Goal: Find specific page/section: Find specific page/section

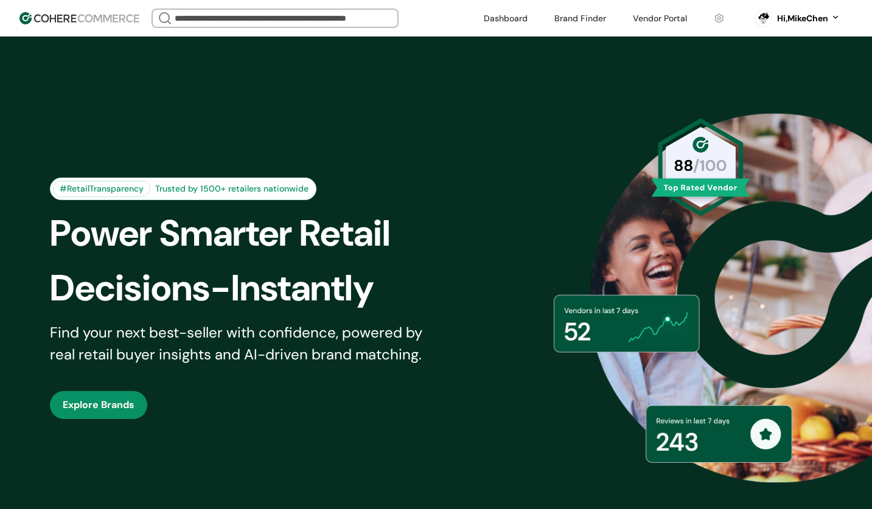
click at [645, 21] on link at bounding box center [659, 18] width 69 height 18
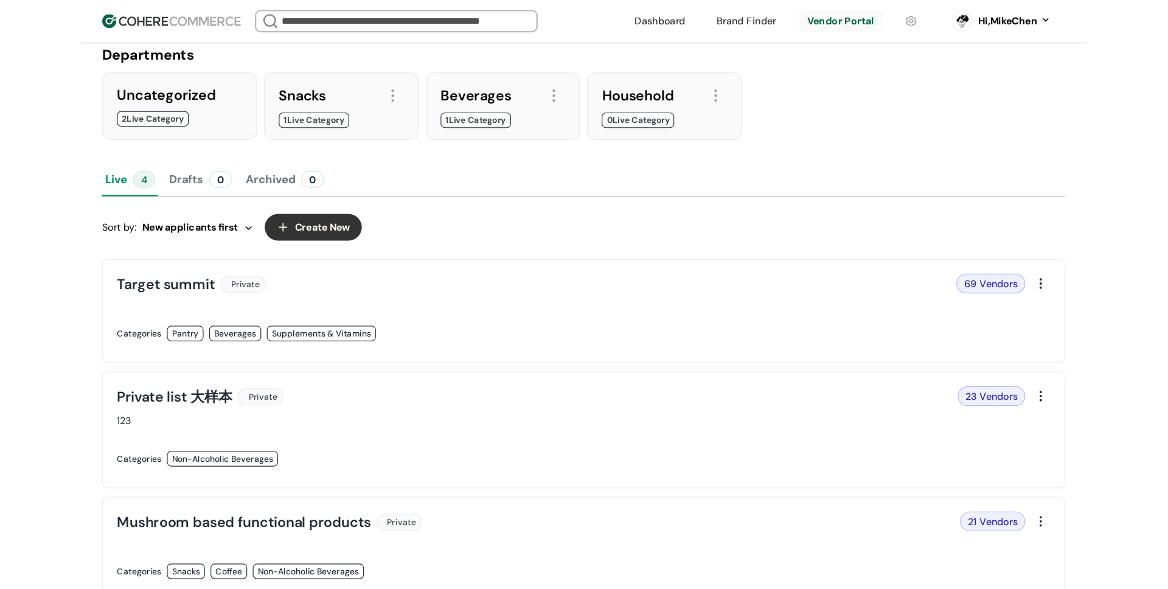
scroll to position [105, 0]
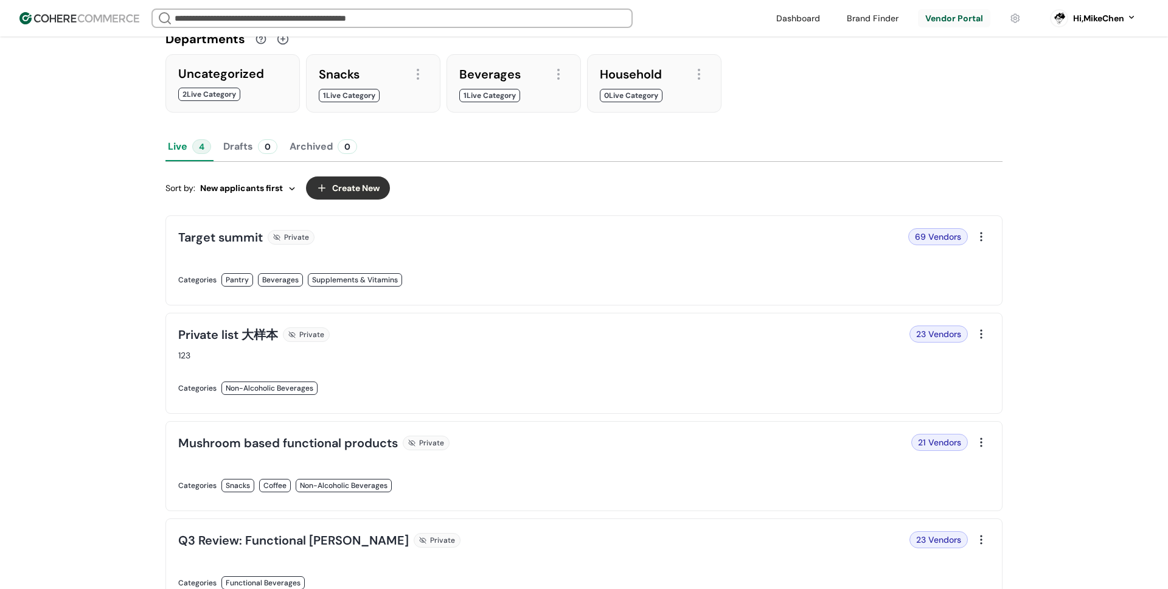
click at [232, 293] on link at bounding box center [377, 293] width 398 height 0
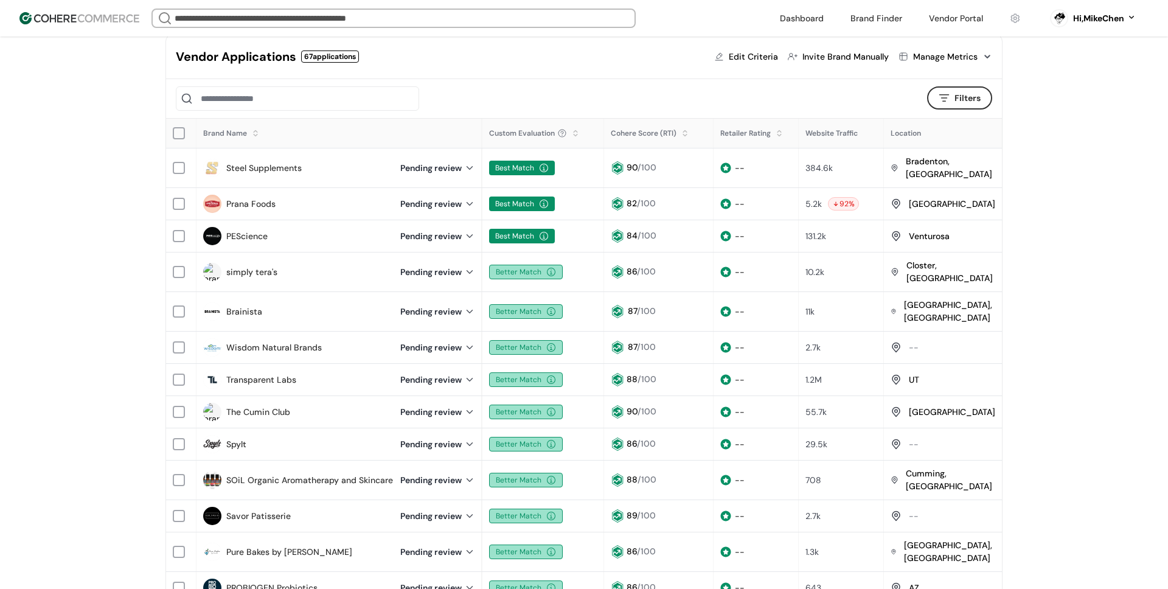
scroll to position [137, 0]
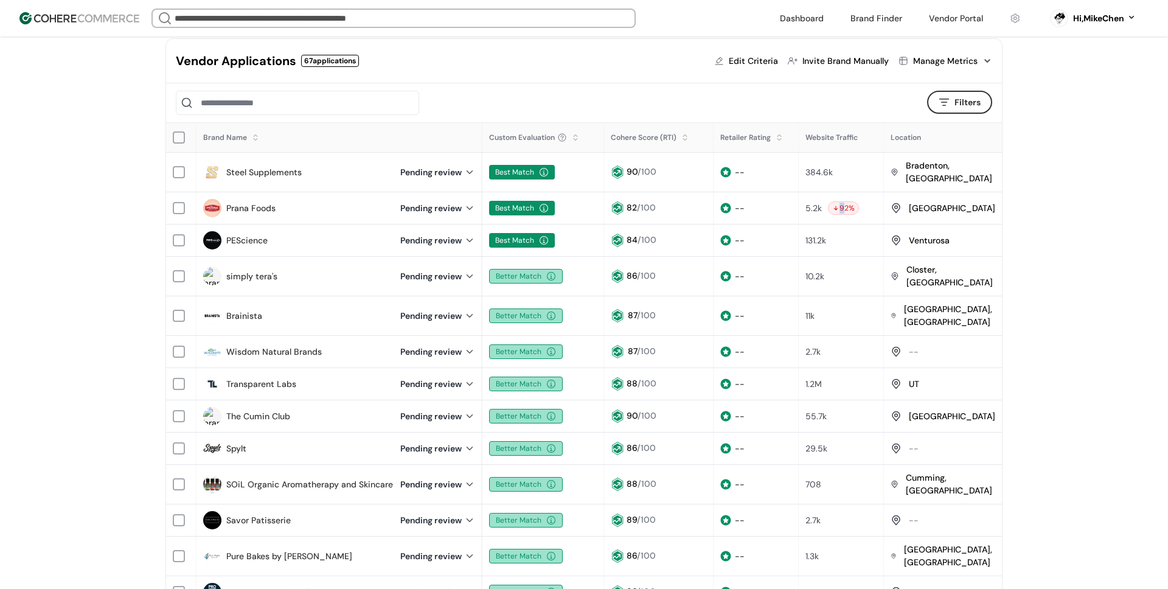
drag, startPoint x: 831, startPoint y: 200, endPoint x: 840, endPoint y: 199, distance: 9.7
click at [840, 201] on div "92 %" at bounding box center [843, 207] width 31 height 13
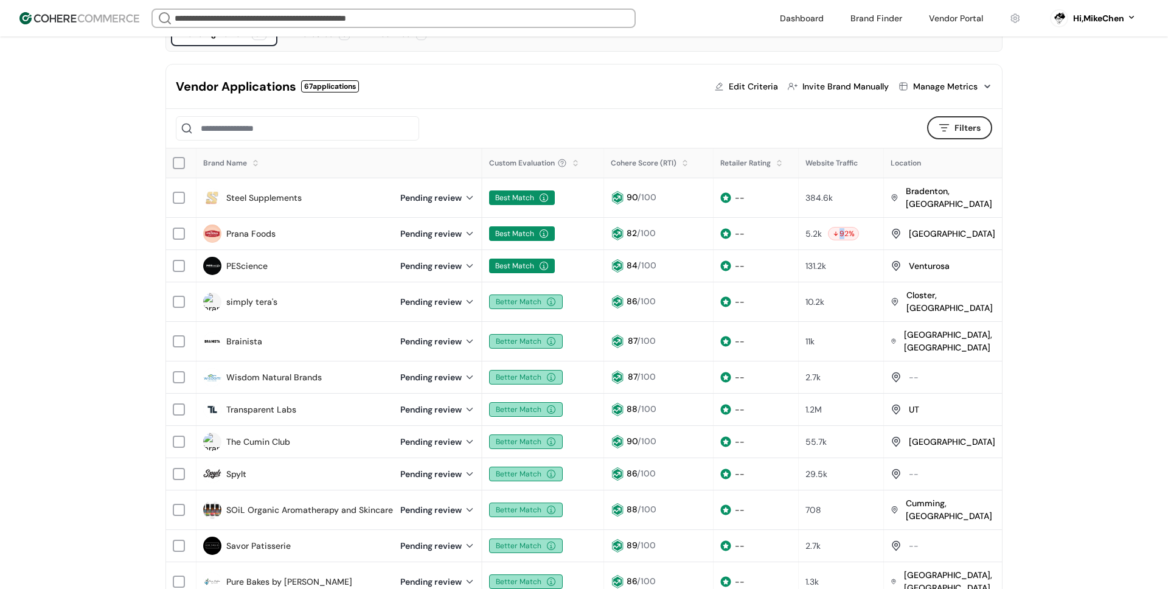
scroll to position [104, 0]
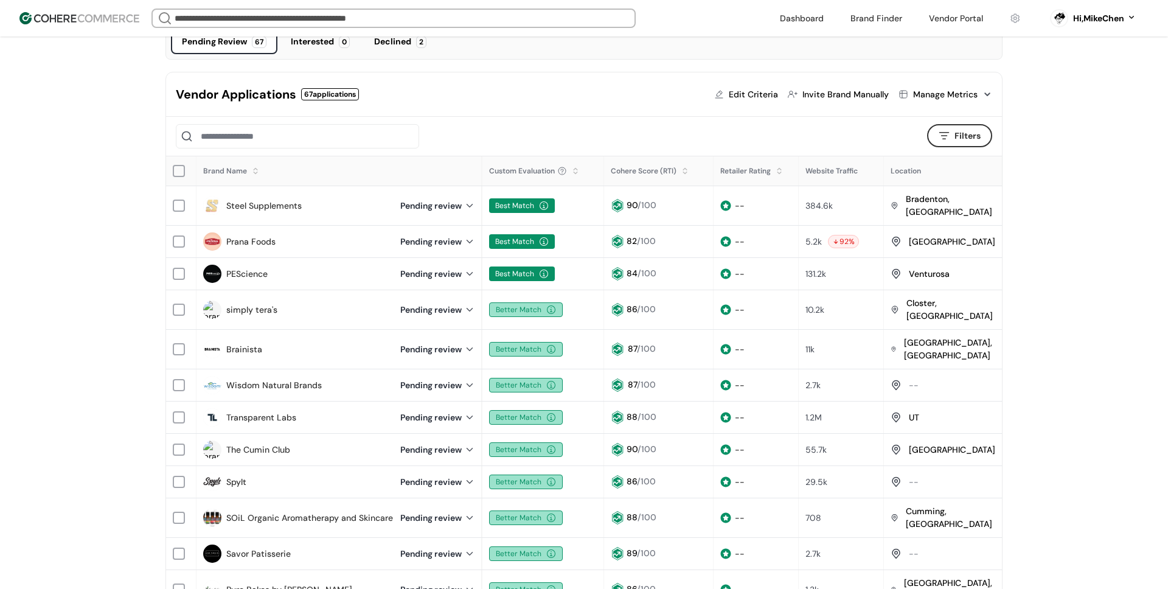
click at [829, 205] on div "384.6k" at bounding box center [841, 205] width 72 height 13
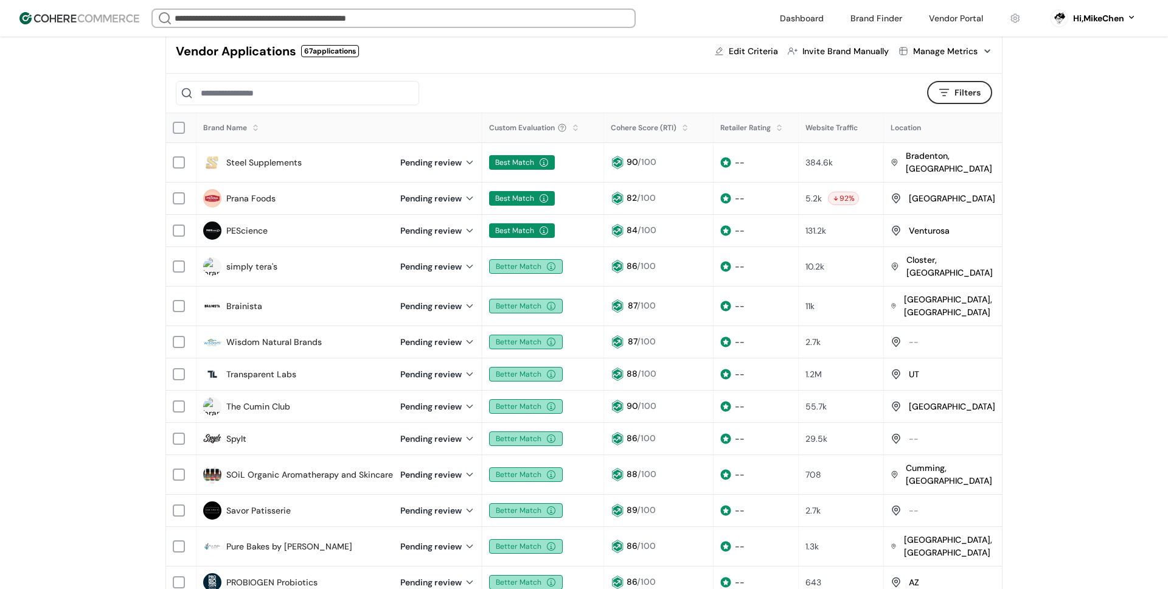
scroll to position [144, 0]
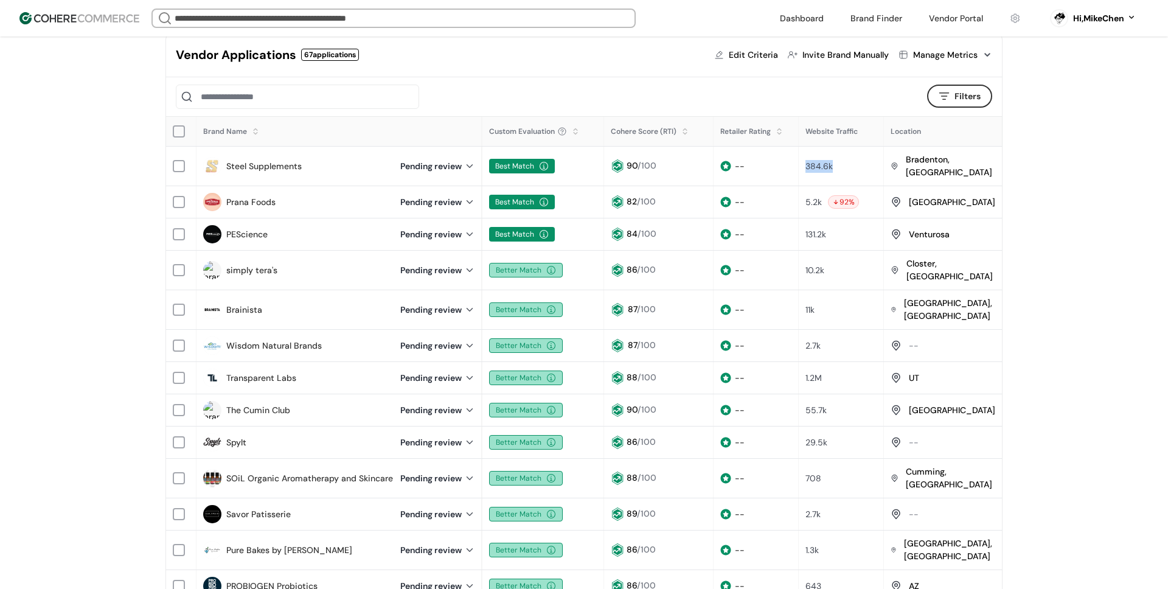
drag, startPoint x: 802, startPoint y: 158, endPoint x: 828, endPoint y: 159, distance: 26.2
click at [828, 160] on div "384.6k" at bounding box center [841, 166] width 72 height 13
click at [827, 161] on div "384.6k" at bounding box center [818, 166] width 27 height 13
drag, startPoint x: 800, startPoint y: 162, endPoint x: 828, endPoint y: 161, distance: 27.4
click at [828, 161] on div "384.6k" at bounding box center [841, 166] width 84 height 25
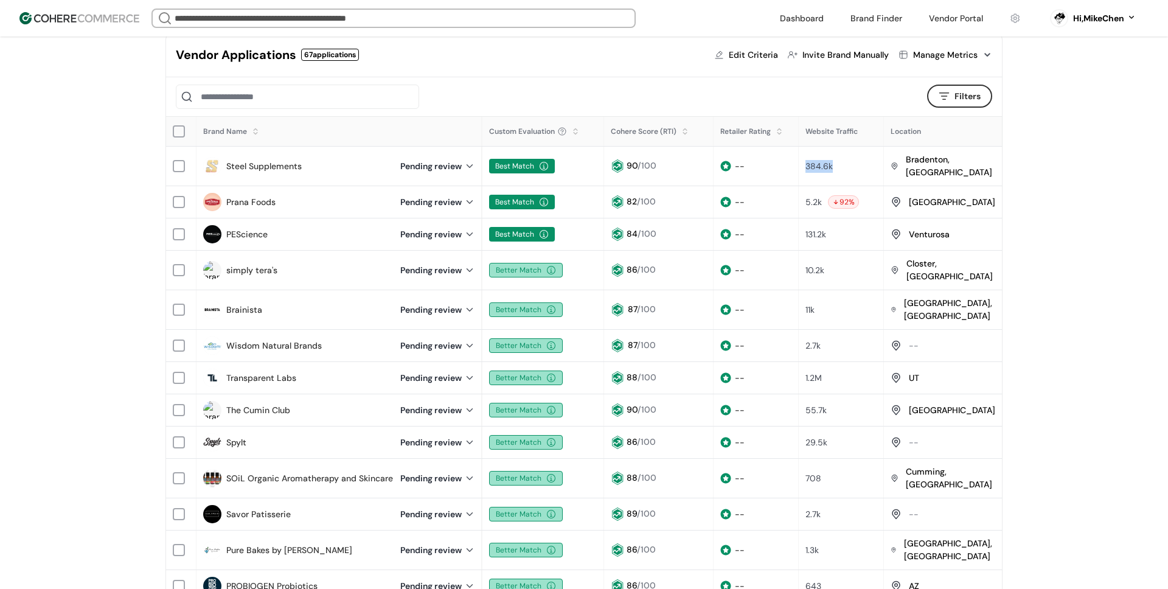
click at [809, 162] on div "384.6k" at bounding box center [818, 166] width 27 height 13
drag, startPoint x: 803, startPoint y: 162, endPoint x: 833, endPoint y: 162, distance: 29.2
click at [830, 162] on div "384.6k" at bounding box center [841, 166] width 72 height 13
drag, startPoint x: 839, startPoint y: 163, endPoint x: 831, endPoint y: 162, distance: 7.9
click at [839, 163] on div "384.6k" at bounding box center [841, 166] width 72 height 13
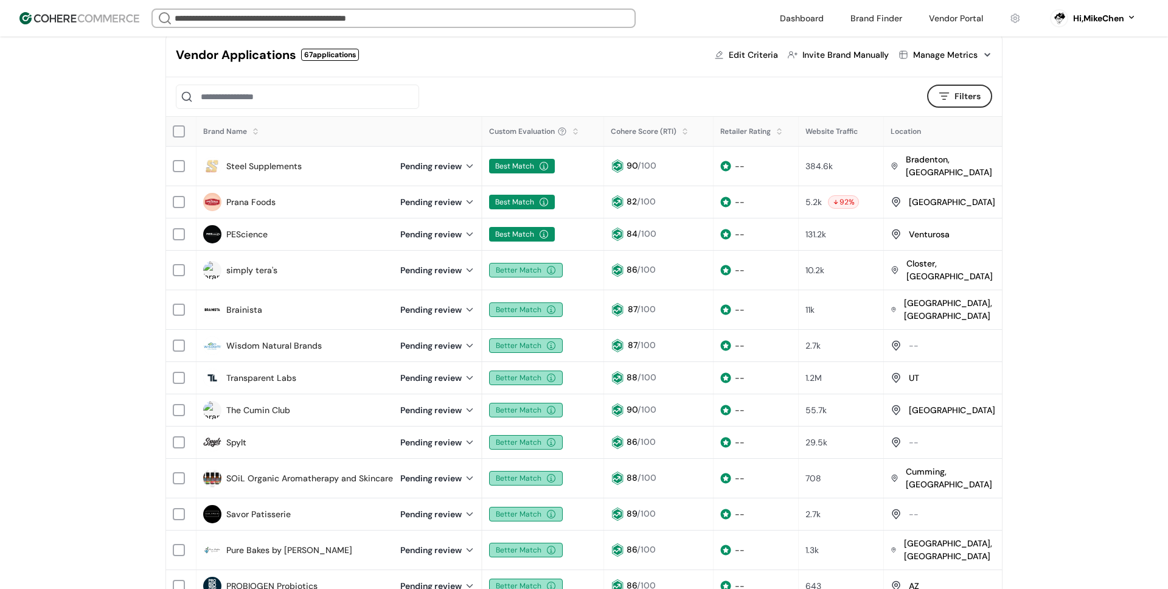
click at [822, 162] on div "384.6k" at bounding box center [818, 166] width 27 height 13
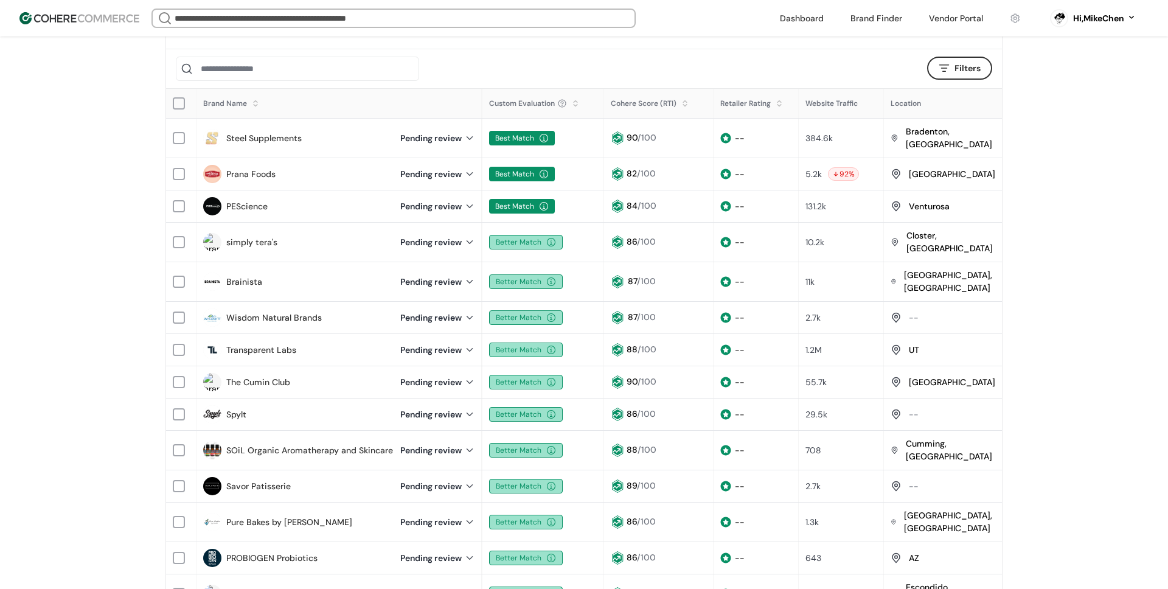
scroll to position [175, 0]
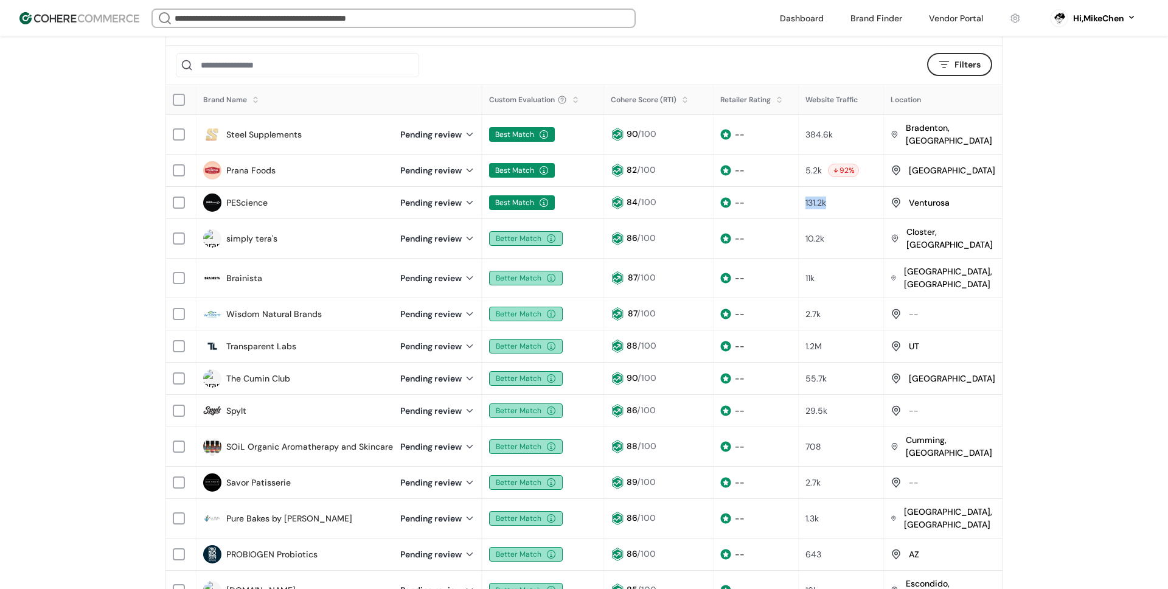
drag, startPoint x: 800, startPoint y: 195, endPoint x: 830, endPoint y: 195, distance: 30.4
click at [830, 195] on div "131.2k" at bounding box center [841, 202] width 84 height 25
click at [821, 196] on div "131.2k" at bounding box center [815, 202] width 21 height 13
drag, startPoint x: 822, startPoint y: 195, endPoint x: 810, endPoint y: 196, distance: 12.3
click at [810, 196] on div "131.2k" at bounding box center [815, 202] width 21 height 13
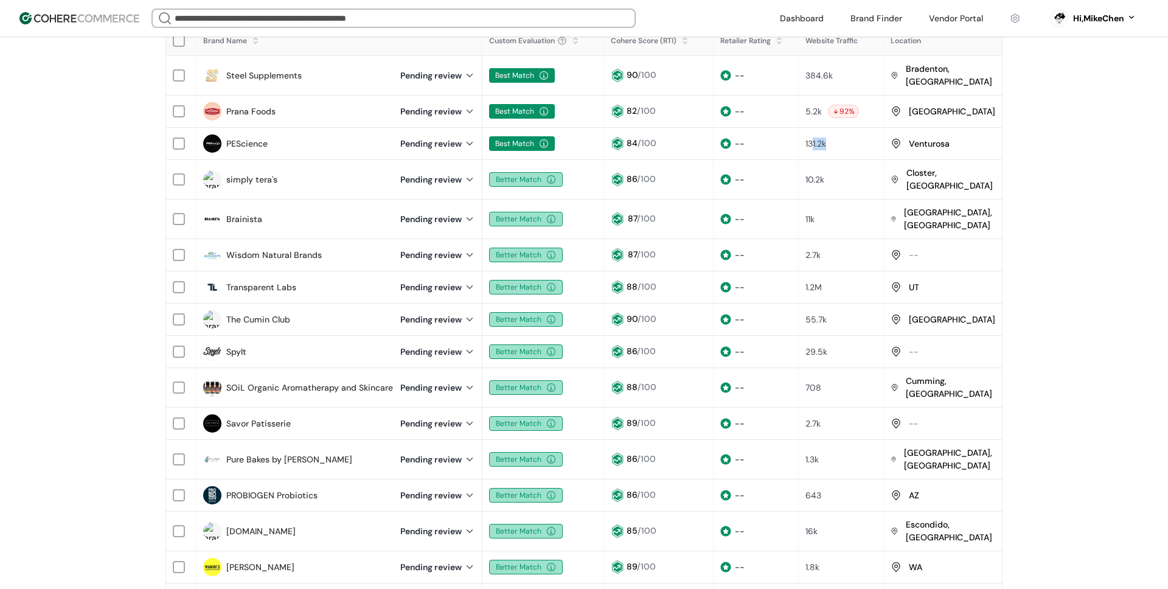
scroll to position [215, 0]
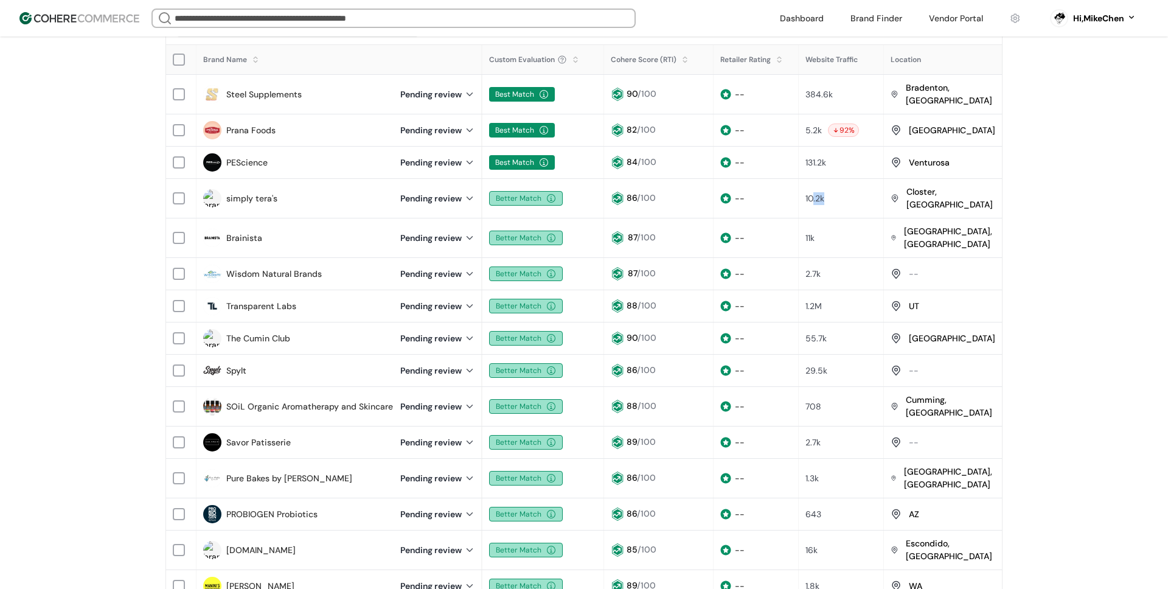
drag, startPoint x: 810, startPoint y: 187, endPoint x: 825, endPoint y: 188, distance: 15.2
click at [823, 192] on div "10.2k" at bounding box center [841, 198] width 72 height 13
click at [826, 192] on div "10.2k" at bounding box center [841, 198] width 72 height 13
drag, startPoint x: 811, startPoint y: 188, endPoint x: 823, endPoint y: 187, distance: 12.8
click at [823, 192] on div "10.2k" at bounding box center [841, 198] width 72 height 13
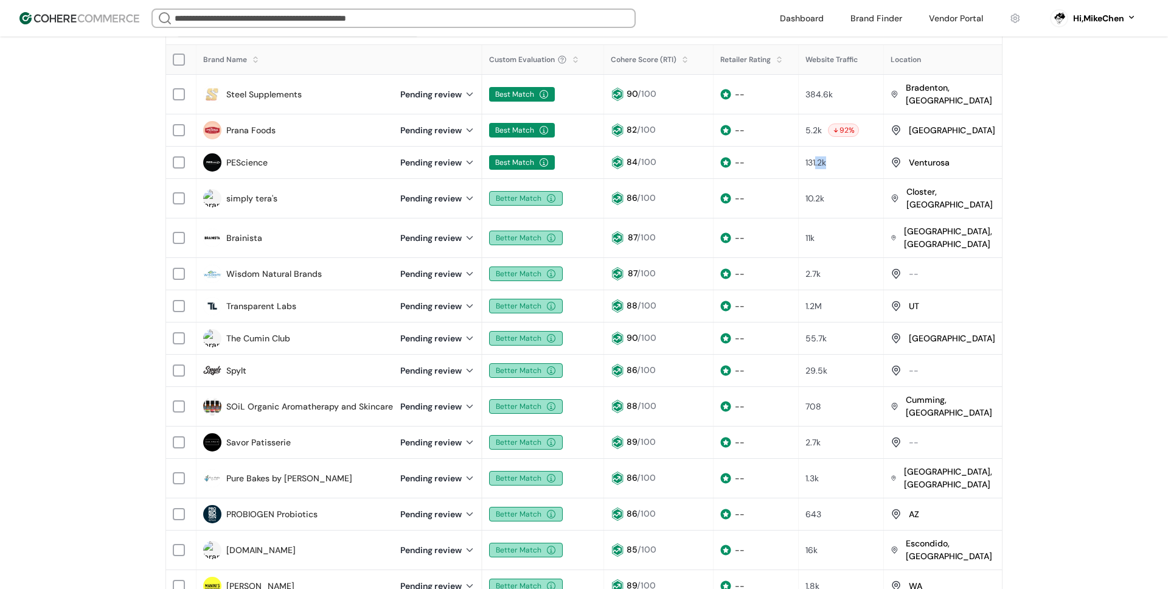
drag, startPoint x: 812, startPoint y: 156, endPoint x: 824, endPoint y: 156, distance: 12.2
click at [824, 156] on div "131.2k" at bounding box center [841, 162] width 72 height 13
drag, startPoint x: 811, startPoint y: 187, endPoint x: 828, endPoint y: 188, distance: 16.4
click at [824, 192] on div "10.2k" at bounding box center [841, 198] width 72 height 13
click at [828, 192] on div "10.2k" at bounding box center [841, 198] width 72 height 13
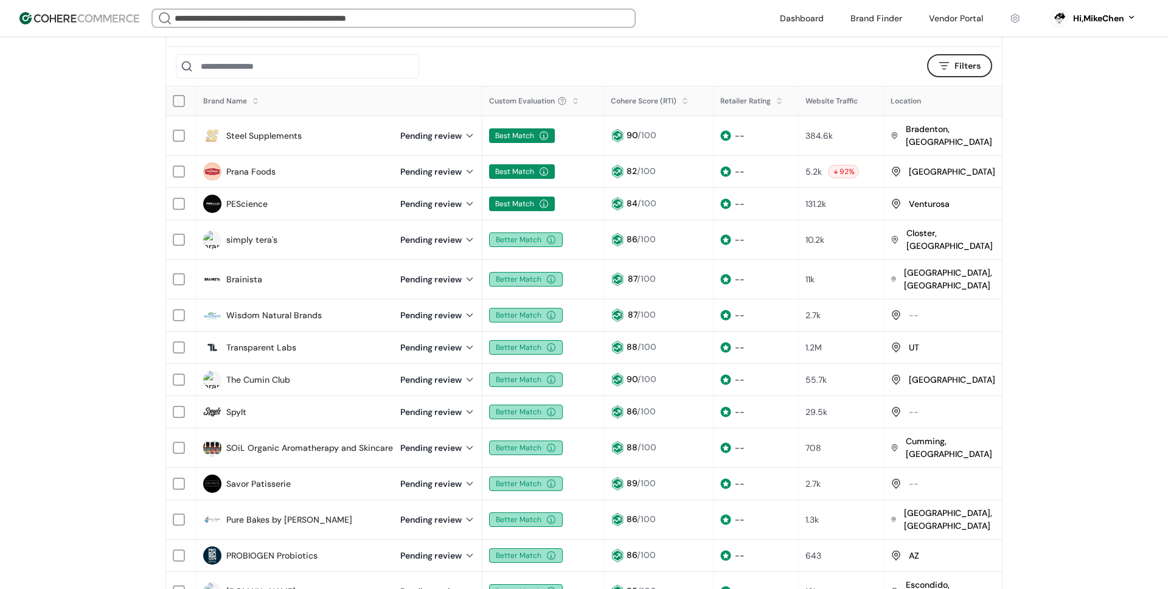
scroll to position [176, 0]
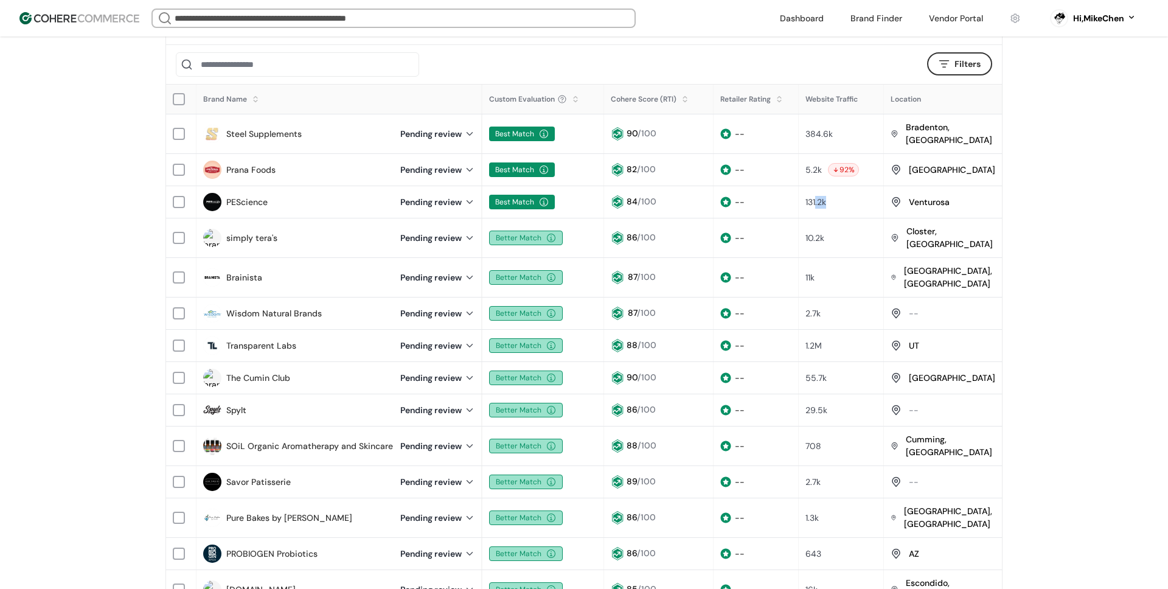
drag, startPoint x: 811, startPoint y: 196, endPoint x: 835, endPoint y: 196, distance: 23.7
click at [835, 196] on div "131.2k" at bounding box center [841, 202] width 72 height 13
drag, startPoint x: 791, startPoint y: 197, endPoint x: 830, endPoint y: 190, distance: 39.5
click at [791, 197] on div "--" at bounding box center [756, 202] width 84 height 25
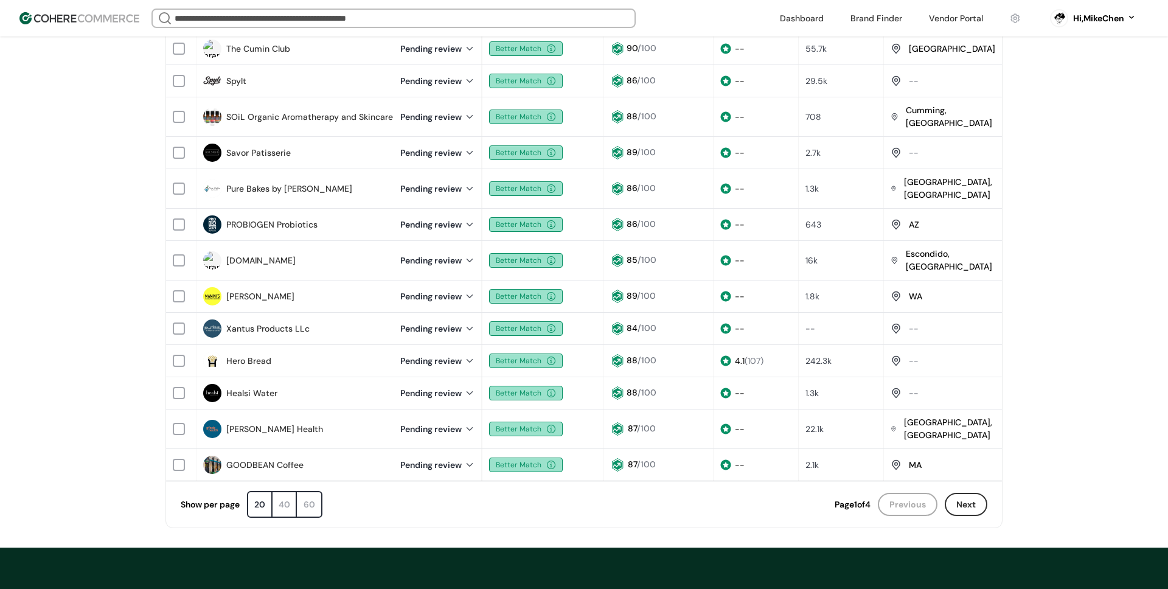
scroll to position [656, 0]
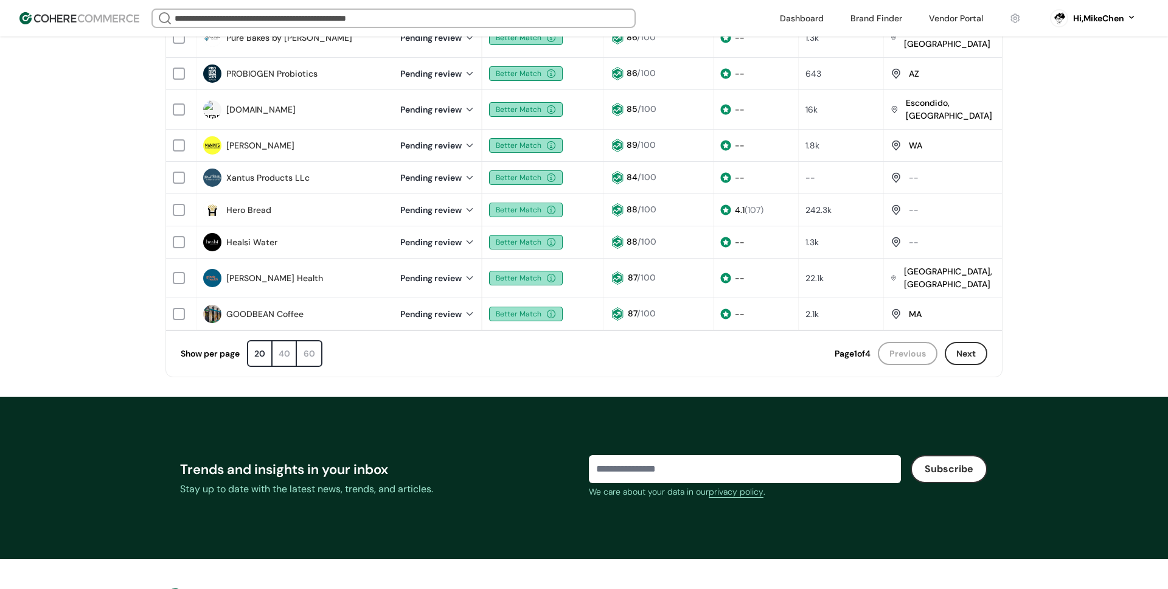
click at [958, 342] on button "Next" at bounding box center [965, 353] width 43 height 23
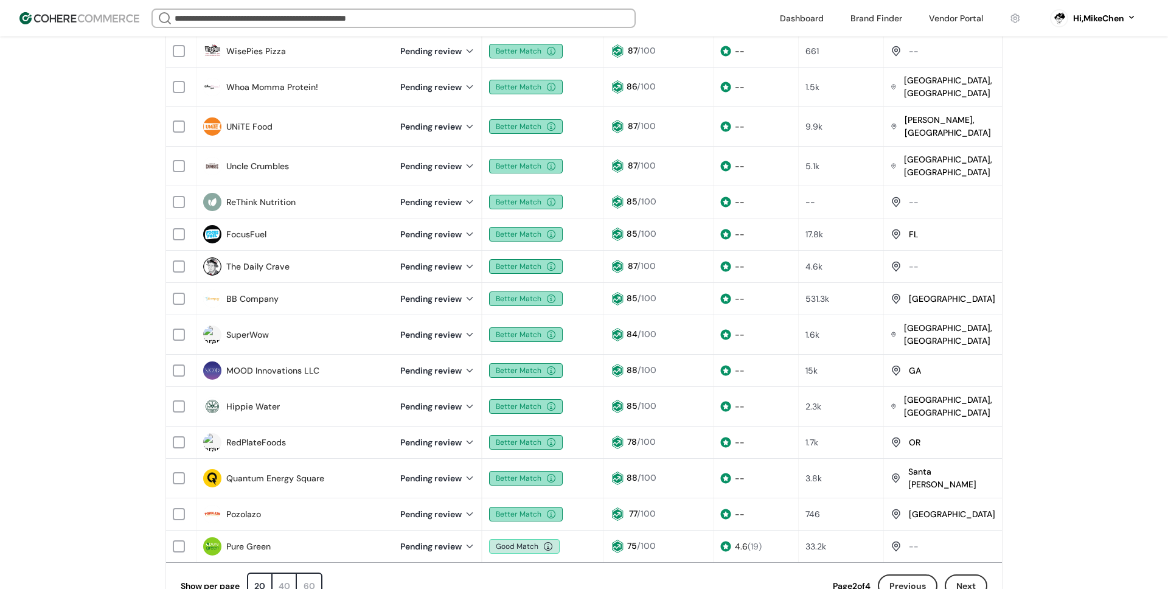
scroll to position [470, 0]
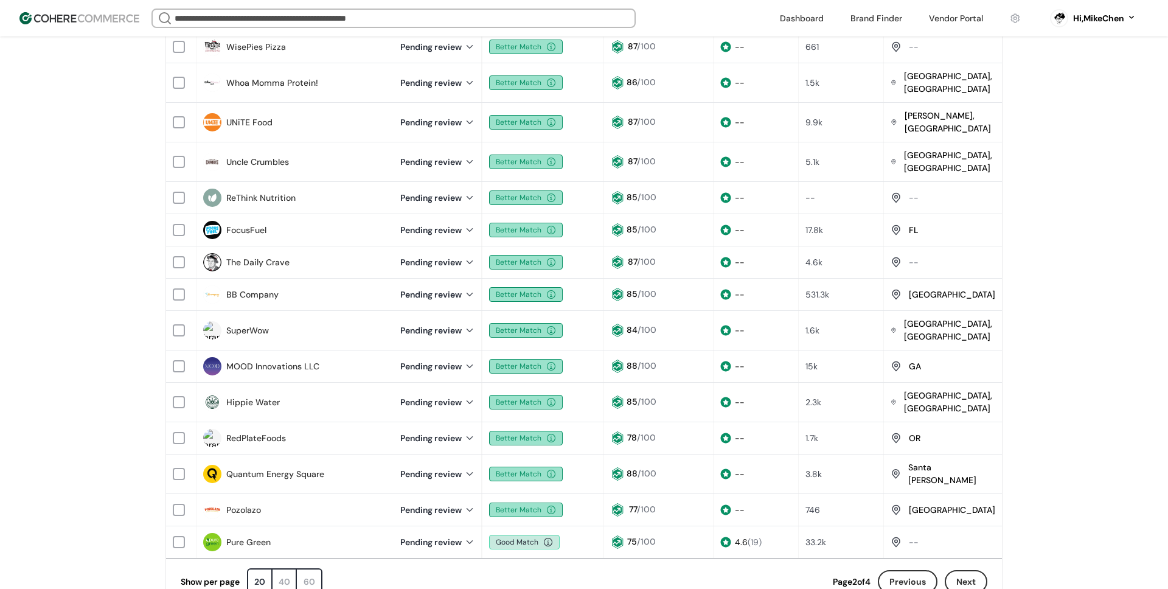
click at [968, 570] on button "Next" at bounding box center [965, 581] width 43 height 23
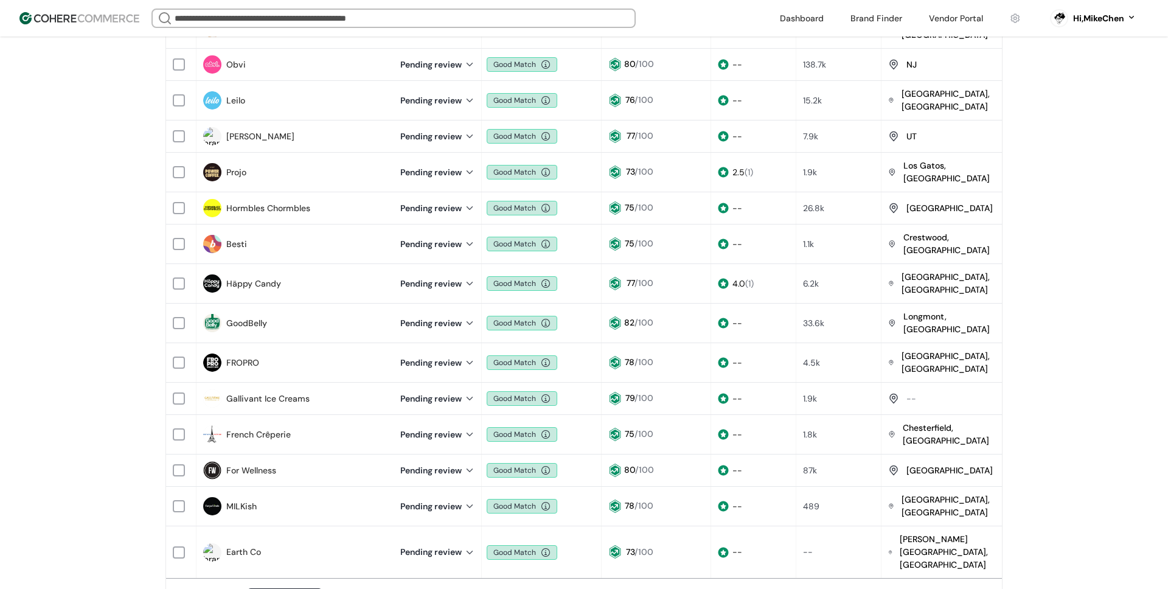
scroll to position [466, 0]
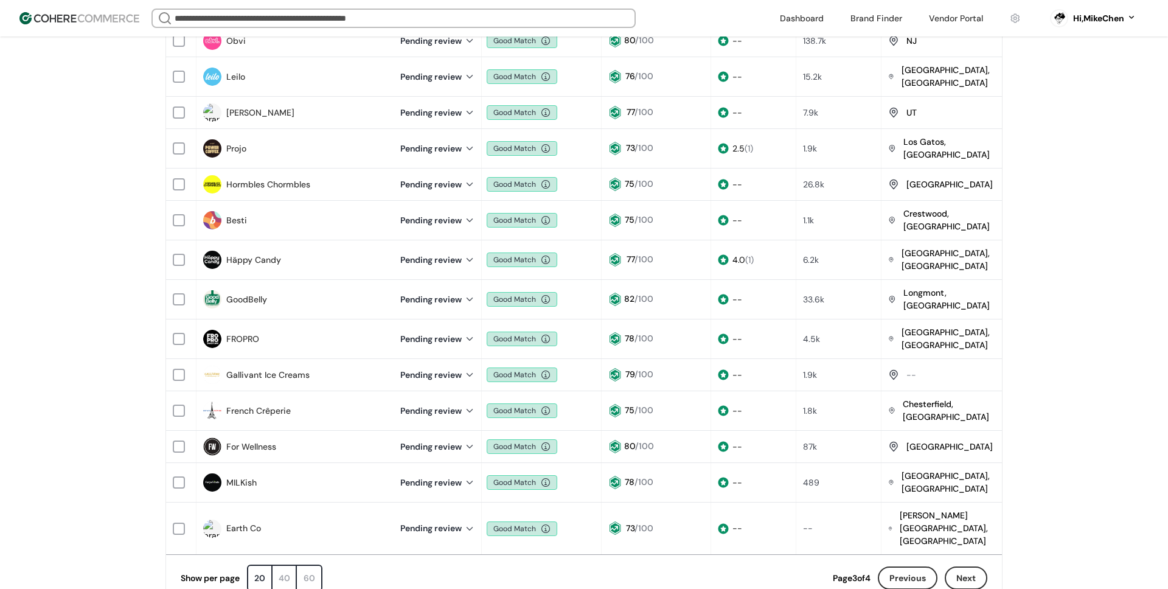
click at [971, 566] on button "Next" at bounding box center [965, 577] width 43 height 23
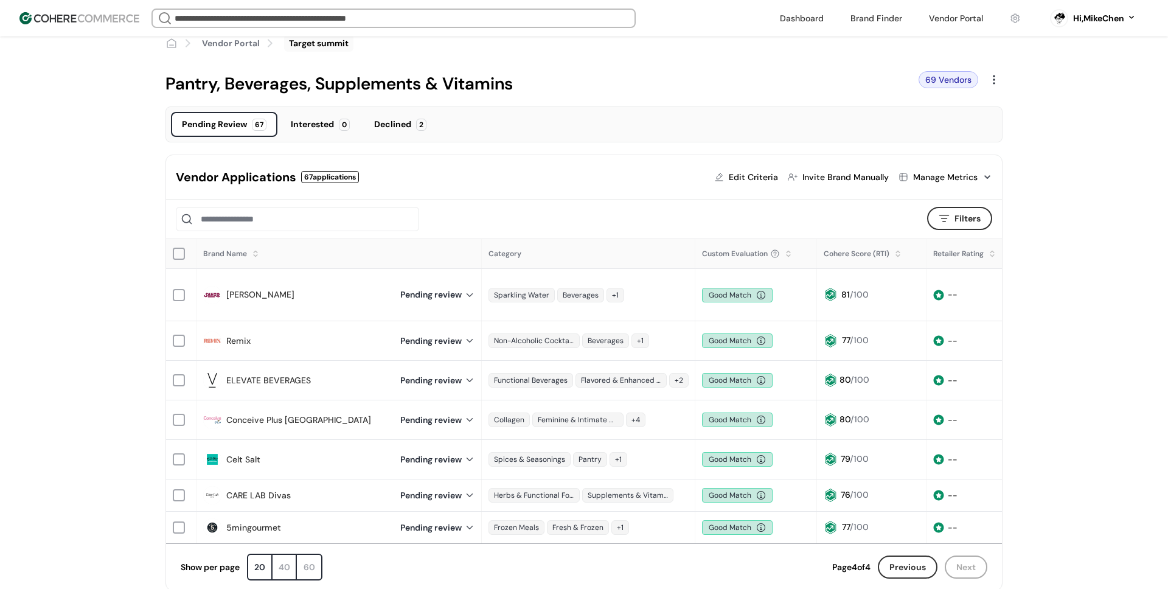
scroll to position [16, 0]
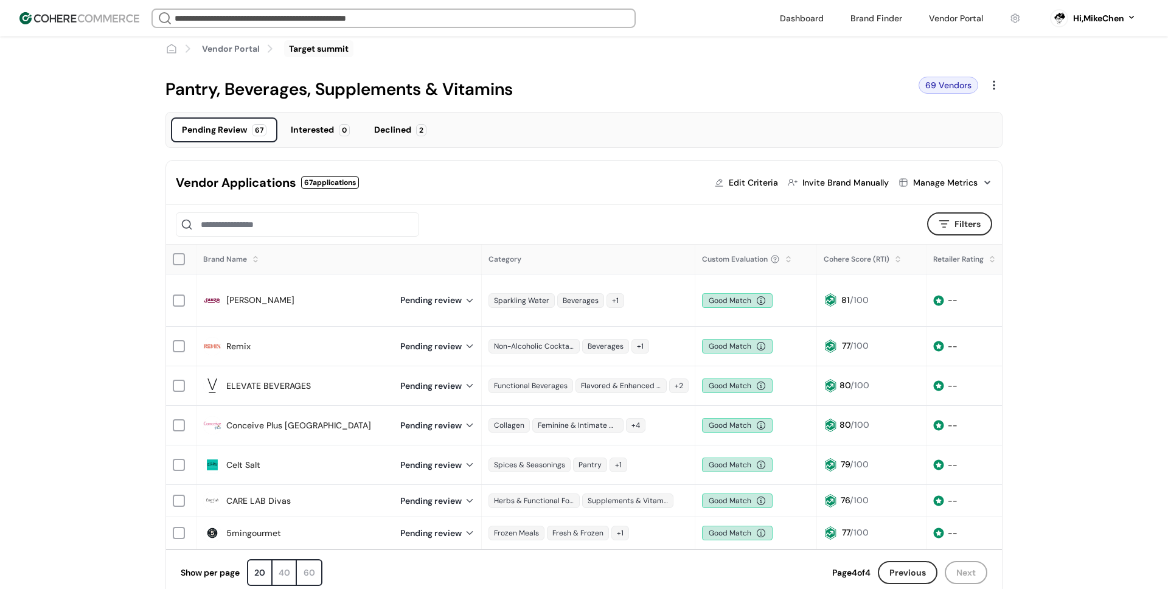
click at [338, 180] on div "67 applications" at bounding box center [330, 182] width 58 height 12
click at [403, 184] on div "Vendor Applications 67 applications Edit Criteria Invite Brand Manually Manage …" at bounding box center [584, 183] width 836 height 44
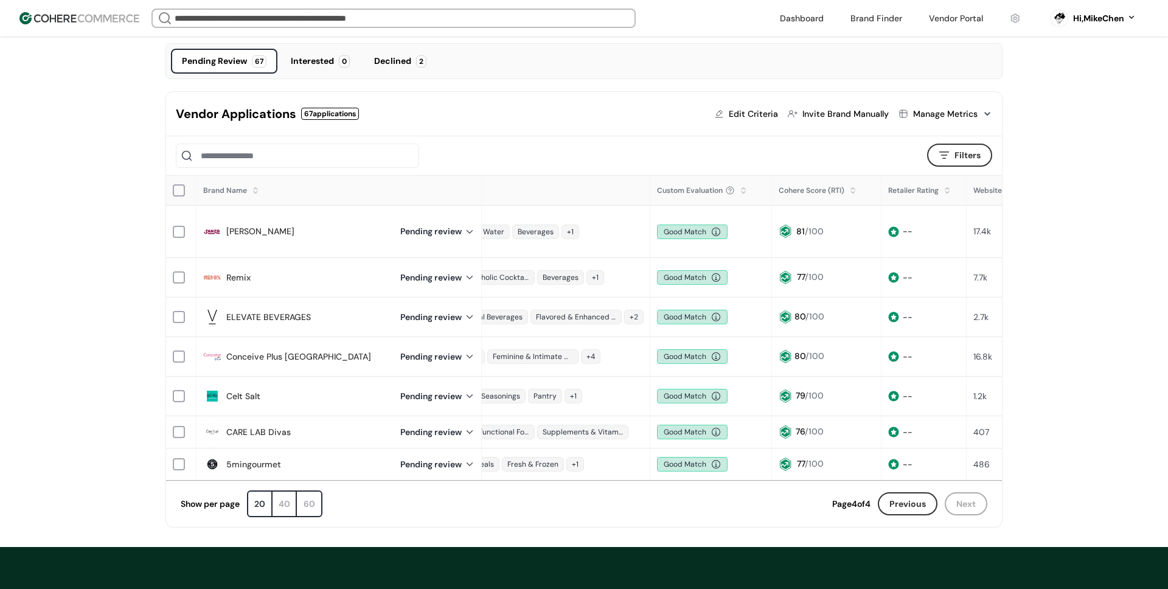
scroll to position [0, 215]
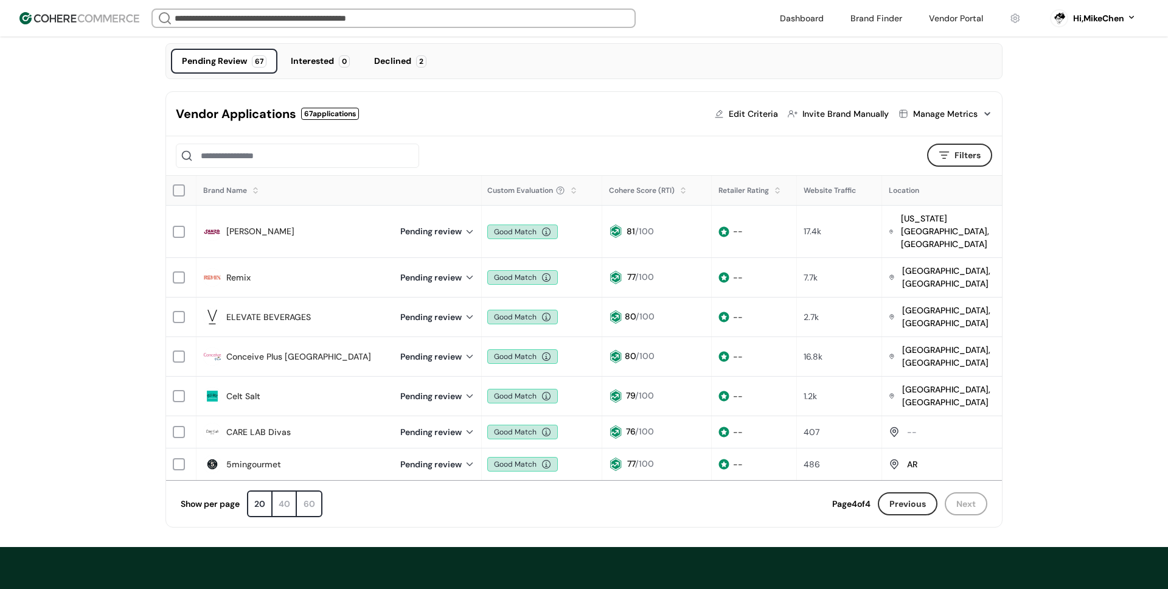
click at [996, 218] on div "[US_STATE][GEOGRAPHIC_DATA], [GEOGRAPHIC_DATA]" at bounding box center [942, 231] width 120 height 50
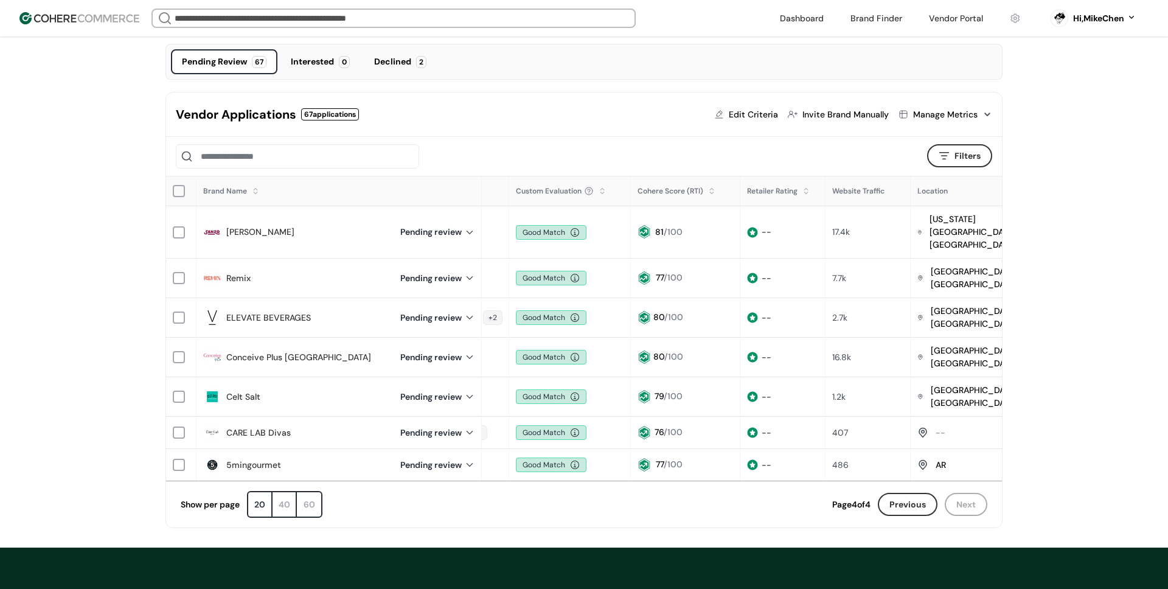
scroll to position [0, 179]
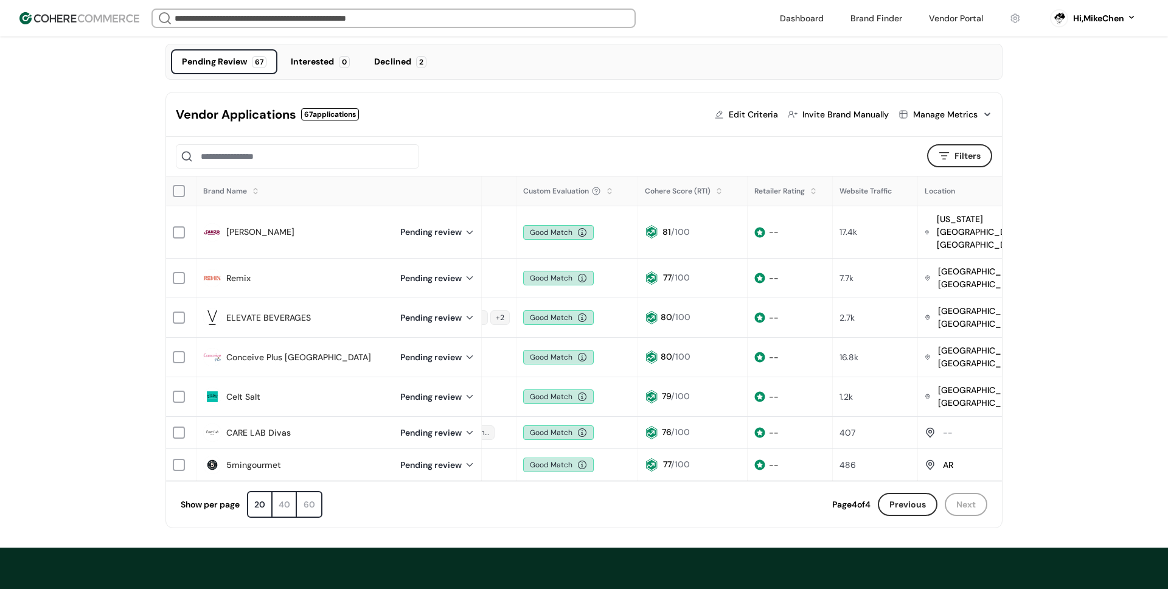
click at [615, 155] on div at bounding box center [543, 156] width 734 height 24
click at [908, 493] on button "Previous" at bounding box center [908, 504] width 60 height 23
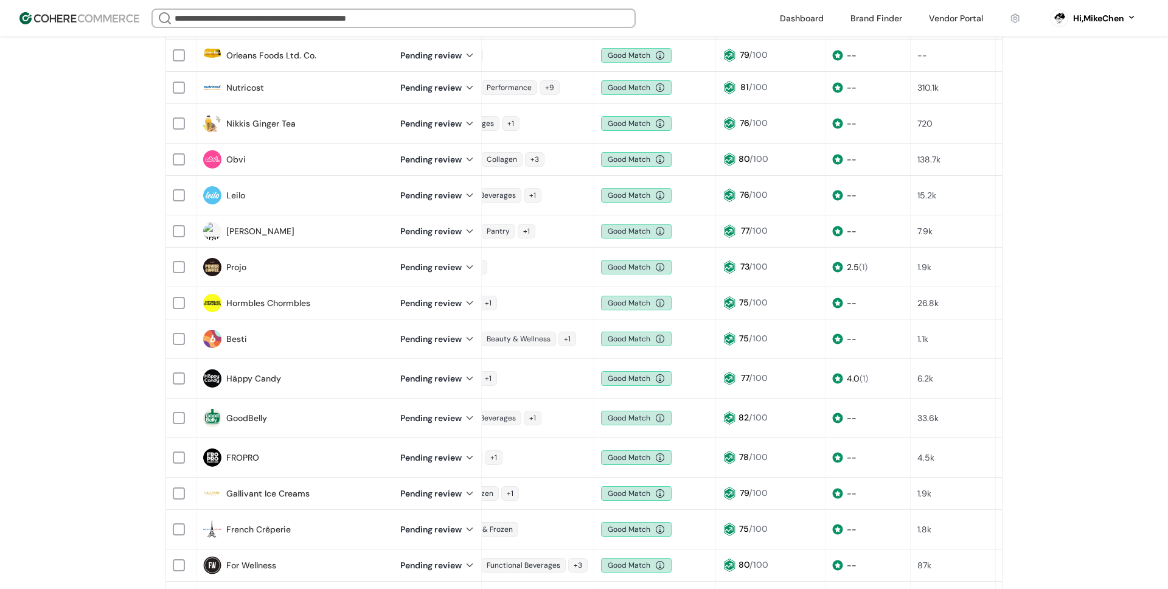
scroll to position [0, 0]
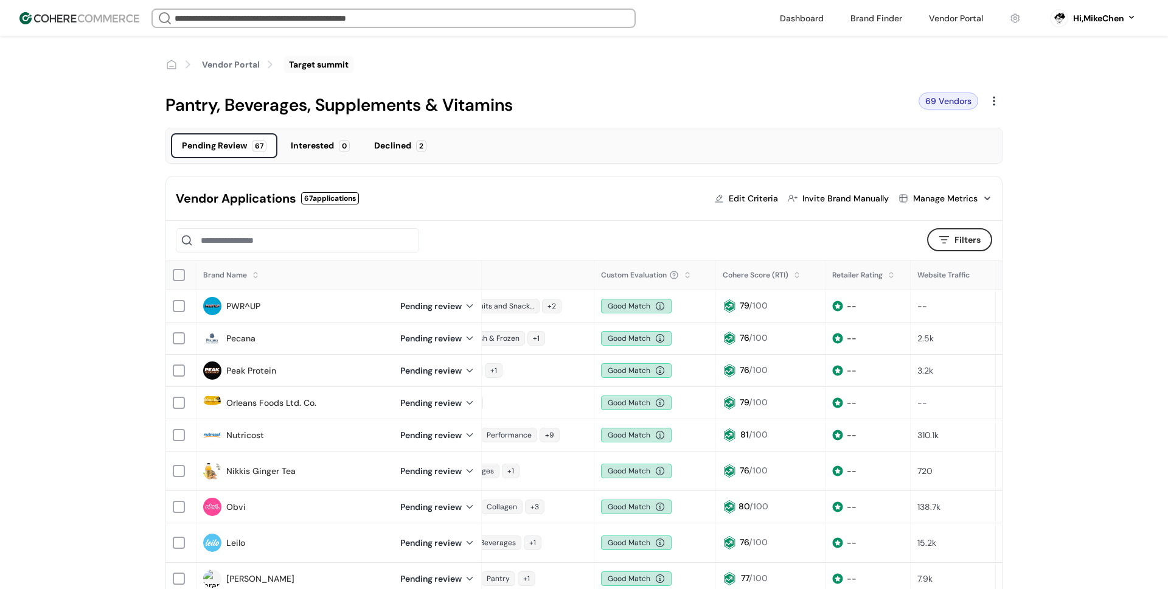
click at [814, 20] on link at bounding box center [801, 18] width 58 height 18
